Goal: Task Accomplishment & Management: Manage account settings

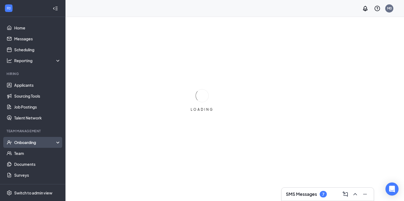
click at [26, 141] on div "Onboarding" at bounding box center [35, 142] width 42 height 5
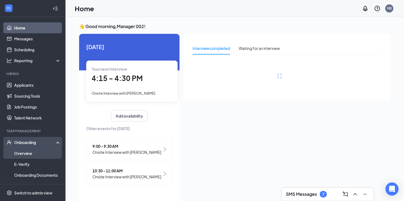
drag, startPoint x: 23, startPoint y: 152, endPoint x: 38, endPoint y: 149, distance: 15.8
click at [23, 152] on link "Overview" at bounding box center [37, 153] width 47 height 11
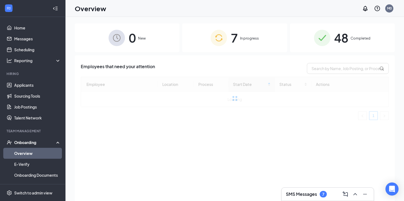
click at [350, 39] on div "48 Completed" at bounding box center [342, 37] width 105 height 29
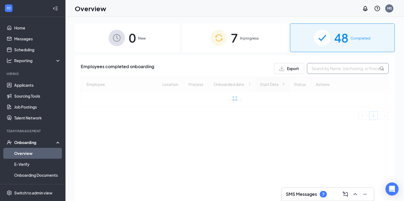
click at [339, 71] on input "text" at bounding box center [348, 68] width 82 height 11
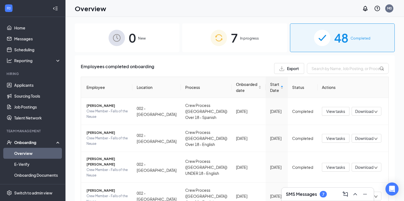
click at [234, 39] on span "7" at bounding box center [234, 37] width 7 height 19
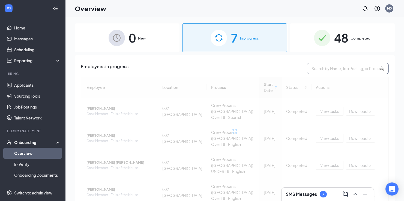
click at [340, 70] on input "text" at bounding box center [348, 68] width 82 height 11
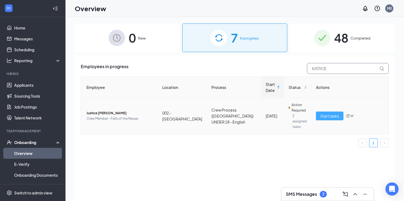
type input "JUSTICE"
click at [325, 114] on span "Start tasks" at bounding box center [330, 116] width 19 height 6
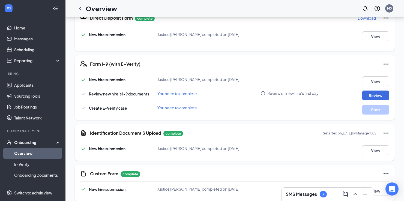
scroll to position [392, 0]
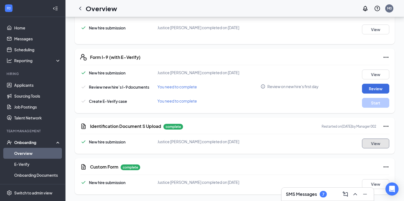
click at [374, 144] on button "View" at bounding box center [375, 144] width 27 height 10
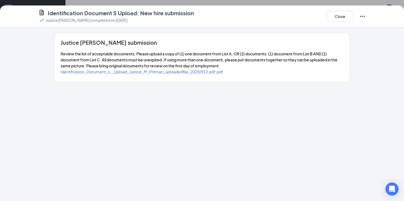
click at [193, 72] on span "Identification_Document_s__Upload_Justice_M_Pittman_uploadedfile_20250913.pdf.p…" at bounding box center [142, 71] width 163 height 5
click at [360, 17] on icon "Ellipses" at bounding box center [363, 16] width 7 height 7
click at [344, 16] on button "Close" at bounding box center [340, 16] width 27 height 11
